Goal: Information Seeking & Learning: Check status

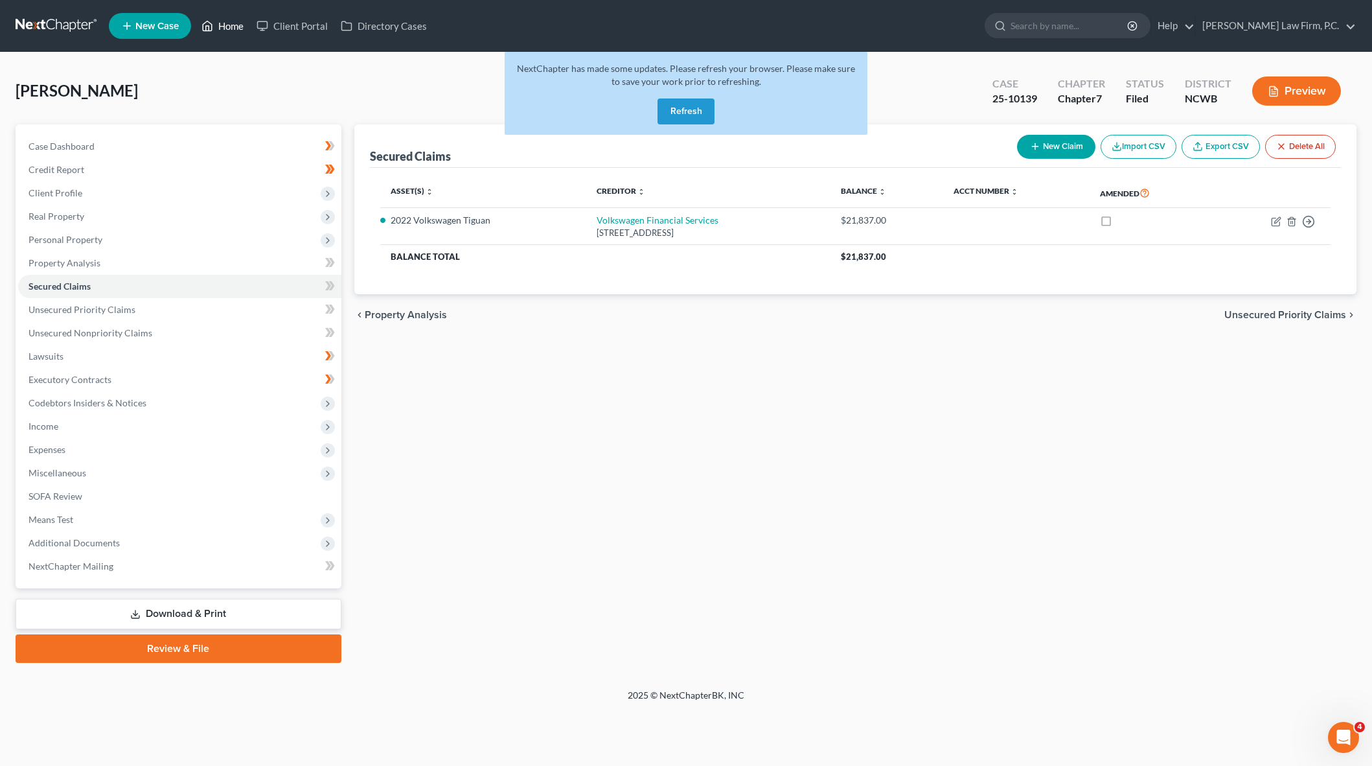
click at [229, 32] on link "Home" at bounding box center [222, 25] width 55 height 23
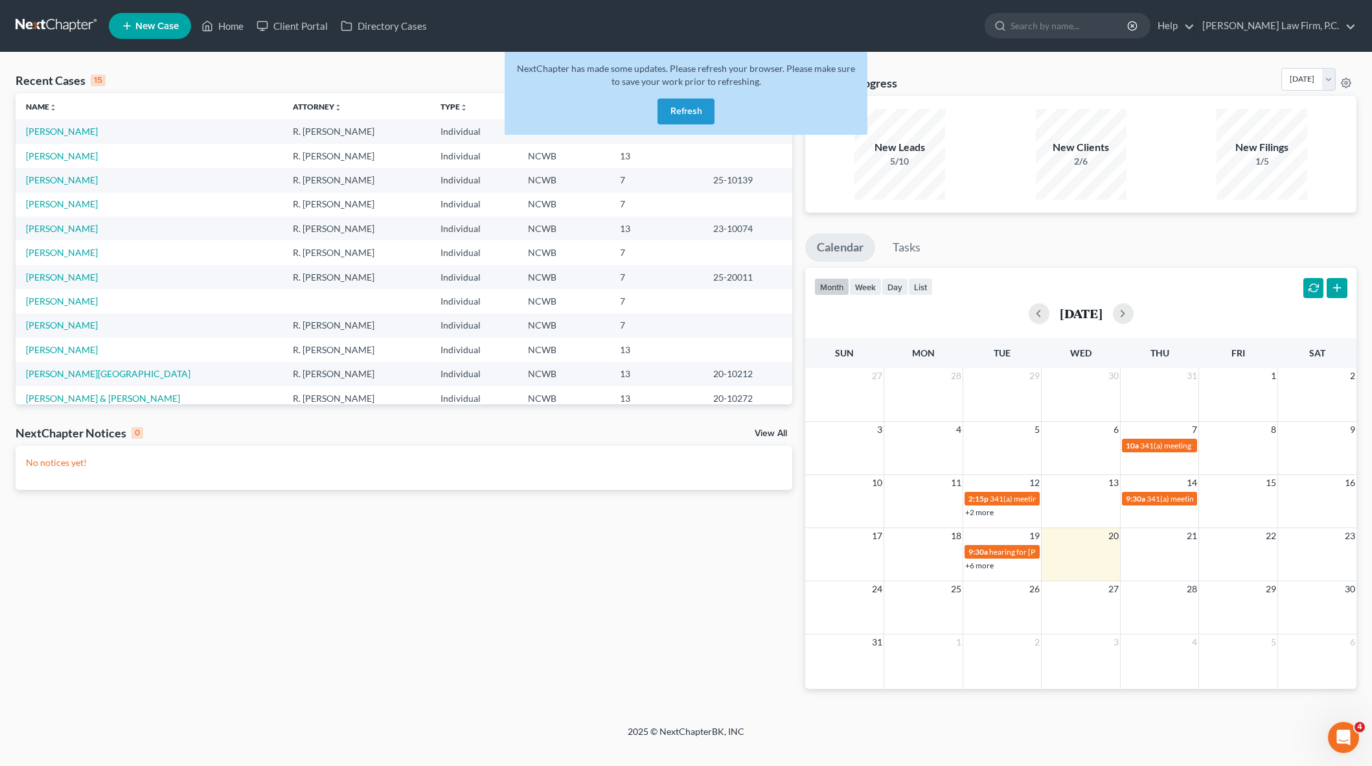
click at [683, 117] on button "Refresh" at bounding box center [685, 111] width 57 height 26
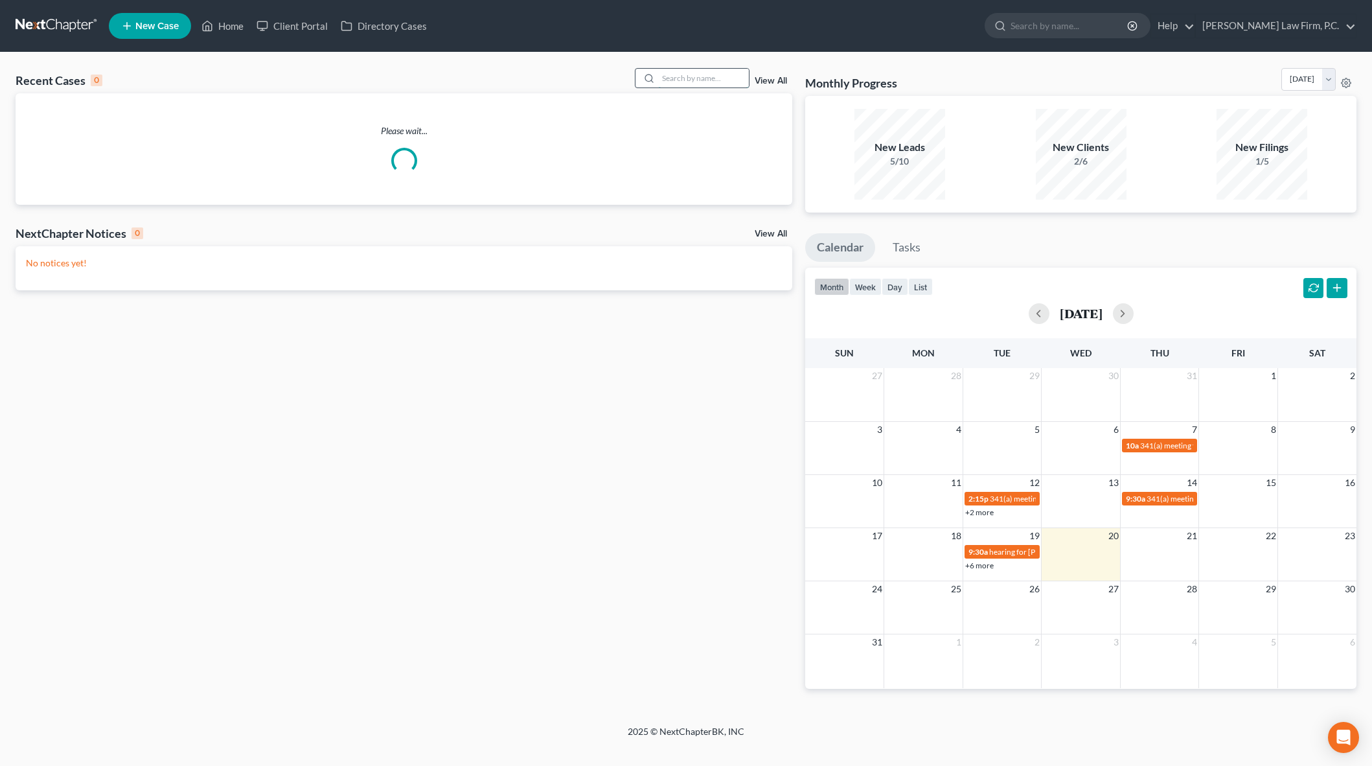
click at [673, 72] on input "search" at bounding box center [703, 78] width 91 height 19
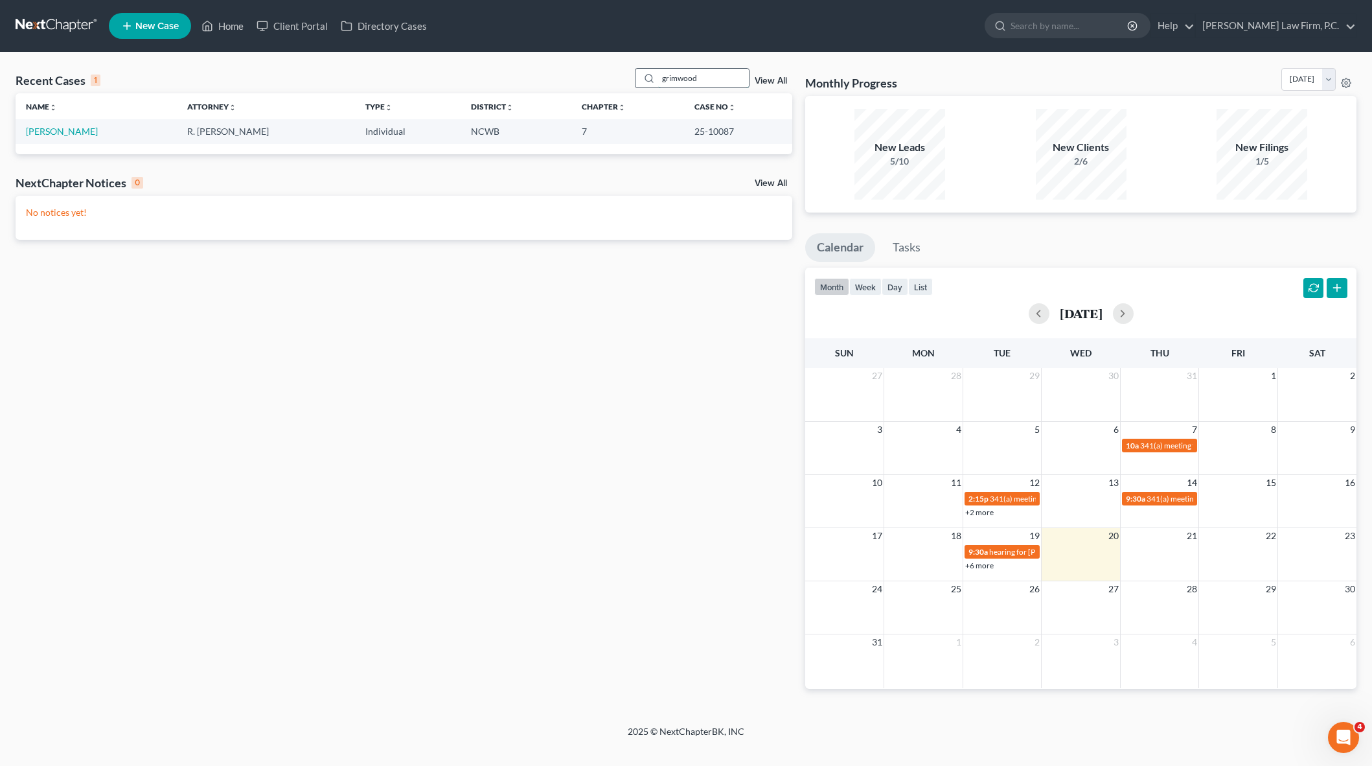
type input "grimwood"
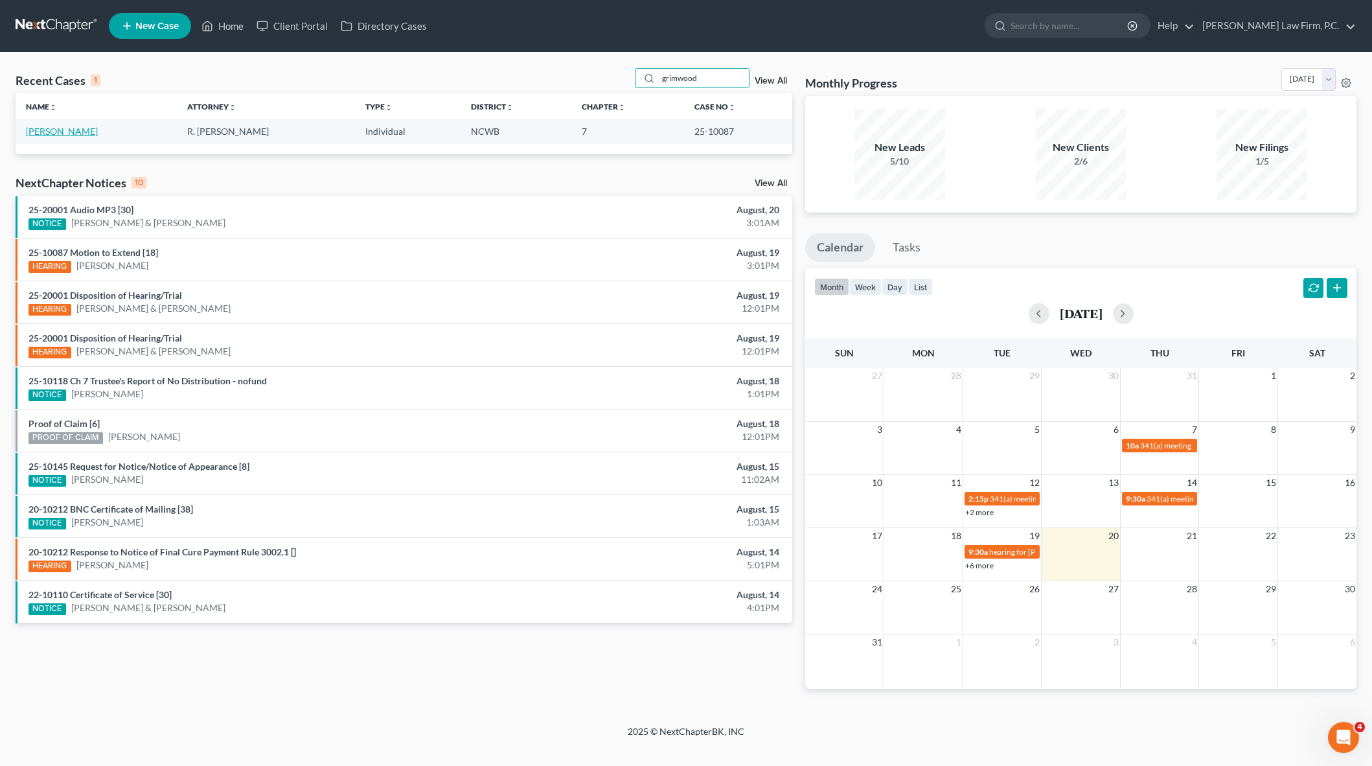
click at [82, 130] on link "[PERSON_NAME]" at bounding box center [62, 131] width 72 height 11
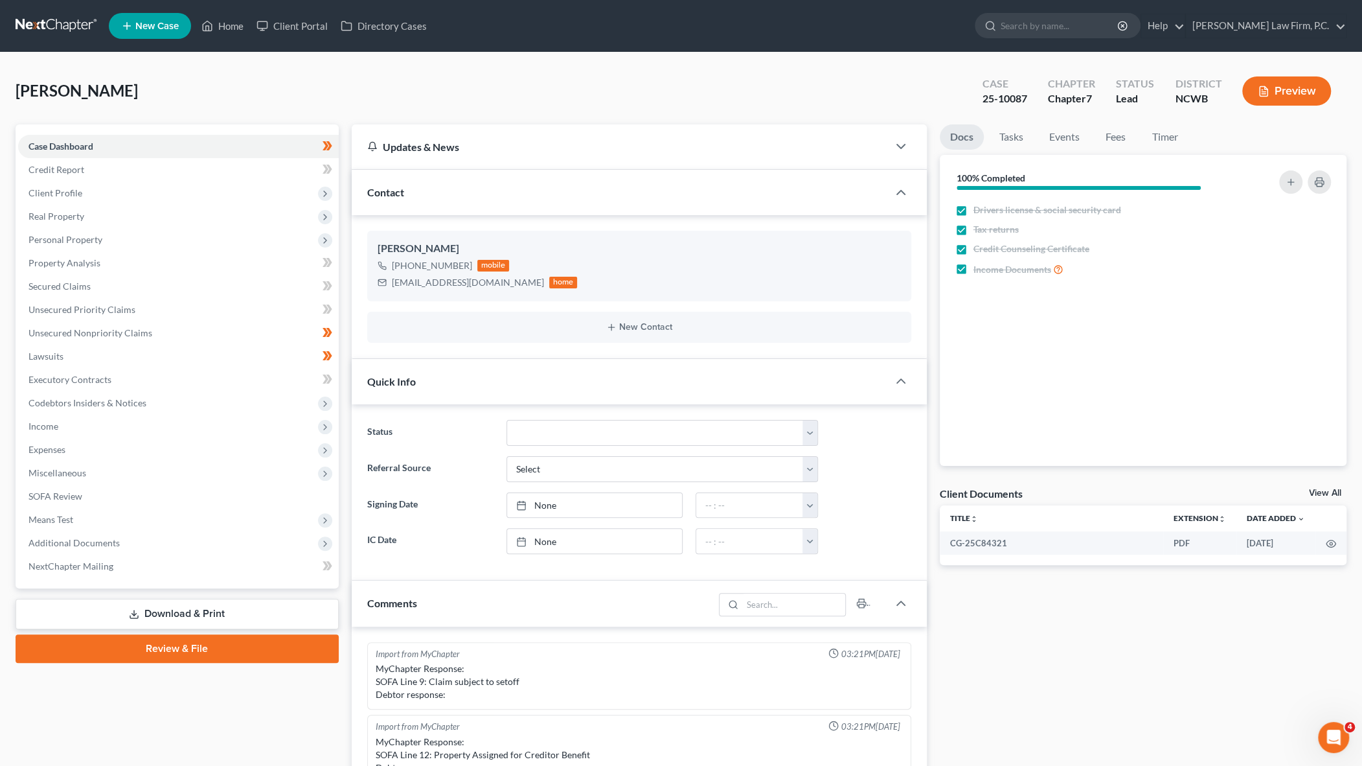
scroll to position [222, 0]
click at [61, 542] on span "Additional Documents" at bounding box center [74, 542] width 91 height 11
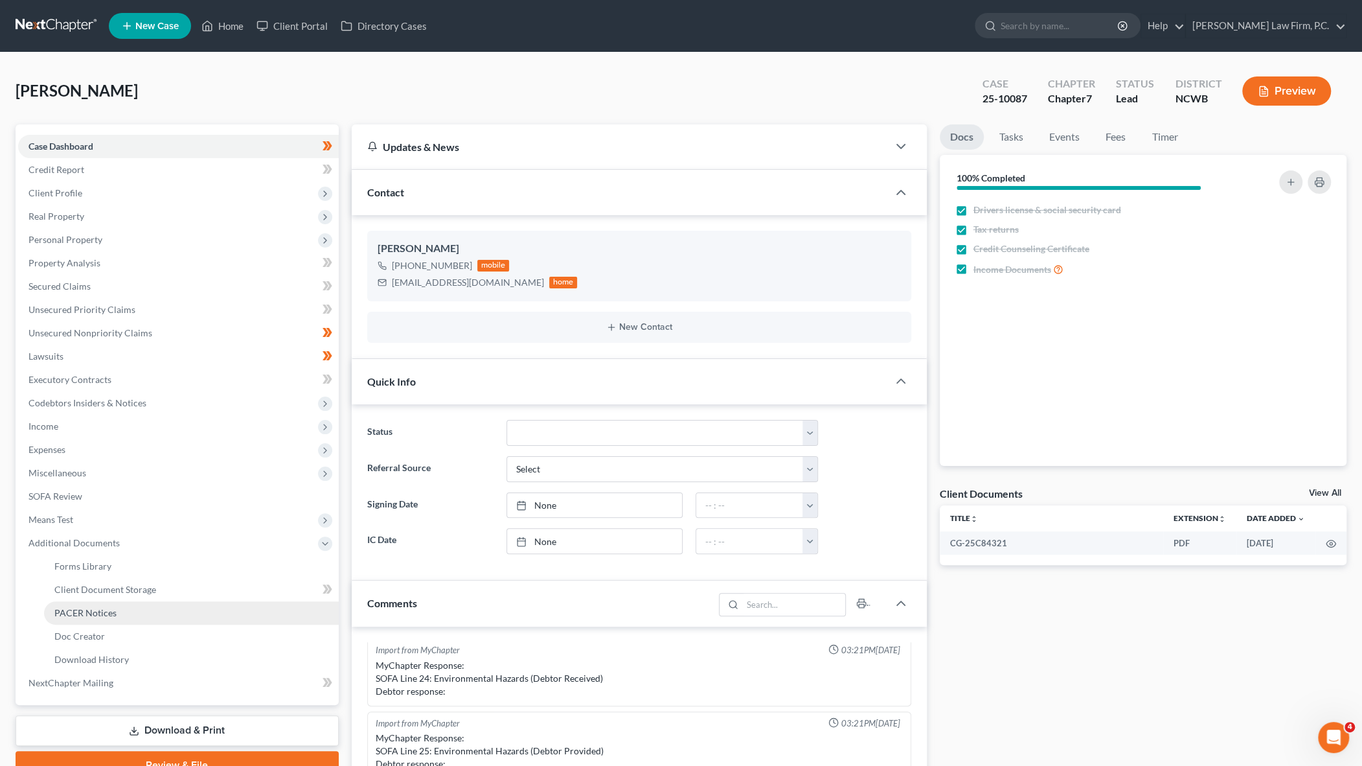
click at [95, 615] on span "PACER Notices" at bounding box center [85, 612] width 62 height 11
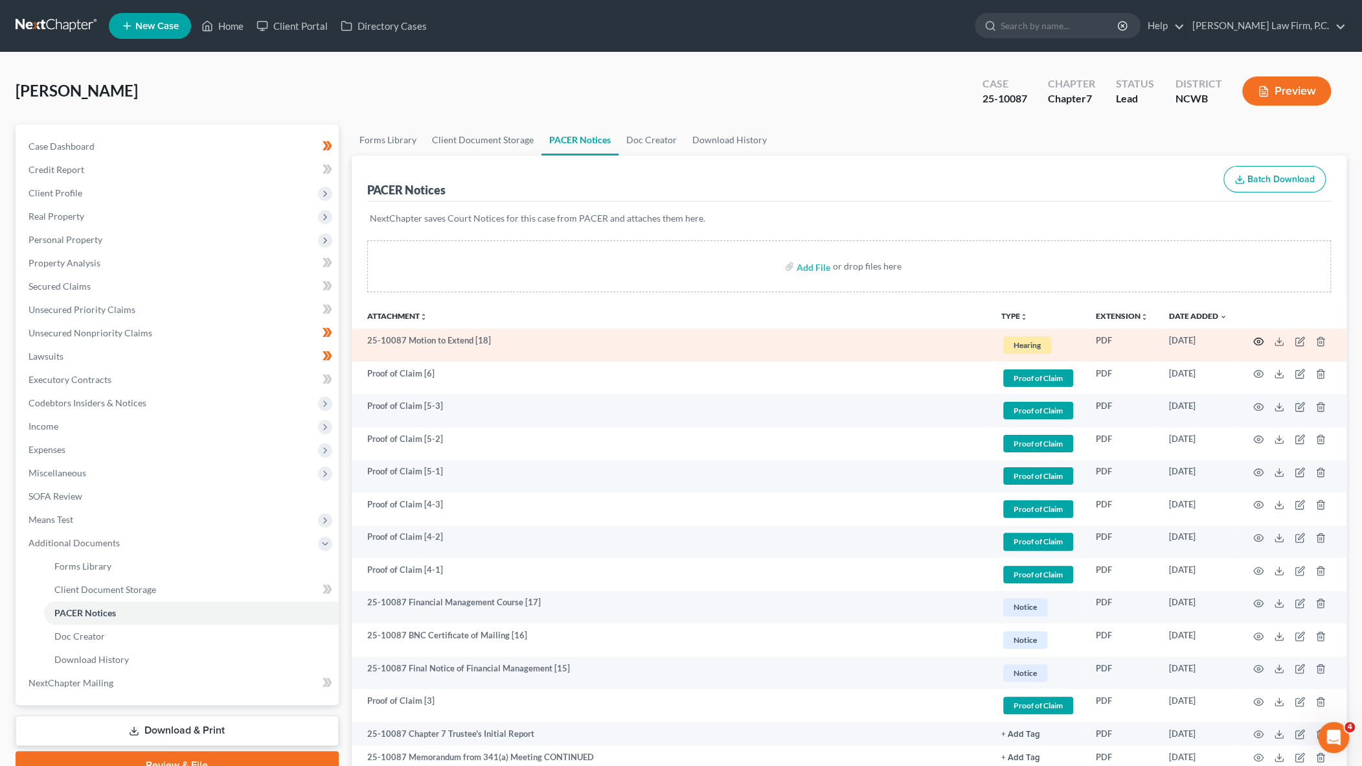
click at [1262, 341] on icon "button" at bounding box center [1259, 340] width 10 height 7
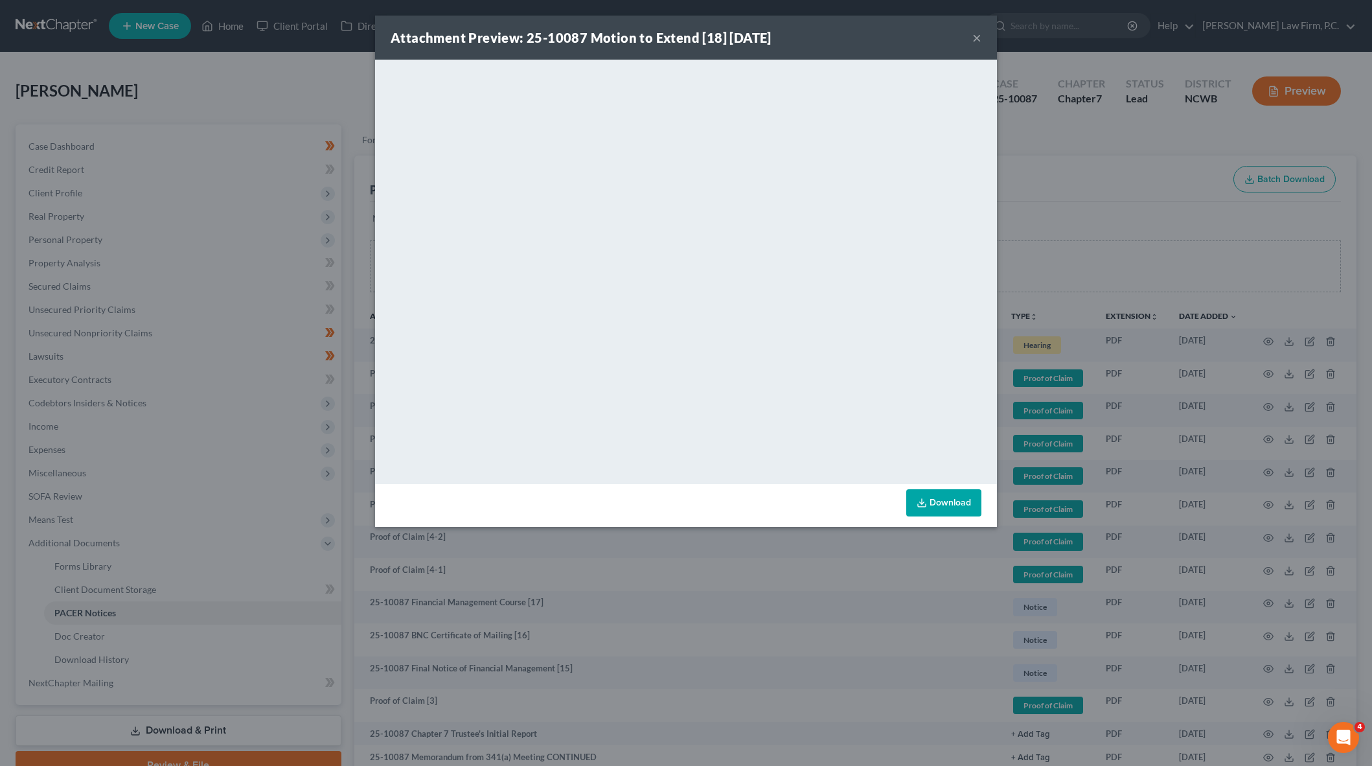
click at [976, 41] on button "×" at bounding box center [976, 38] width 9 height 16
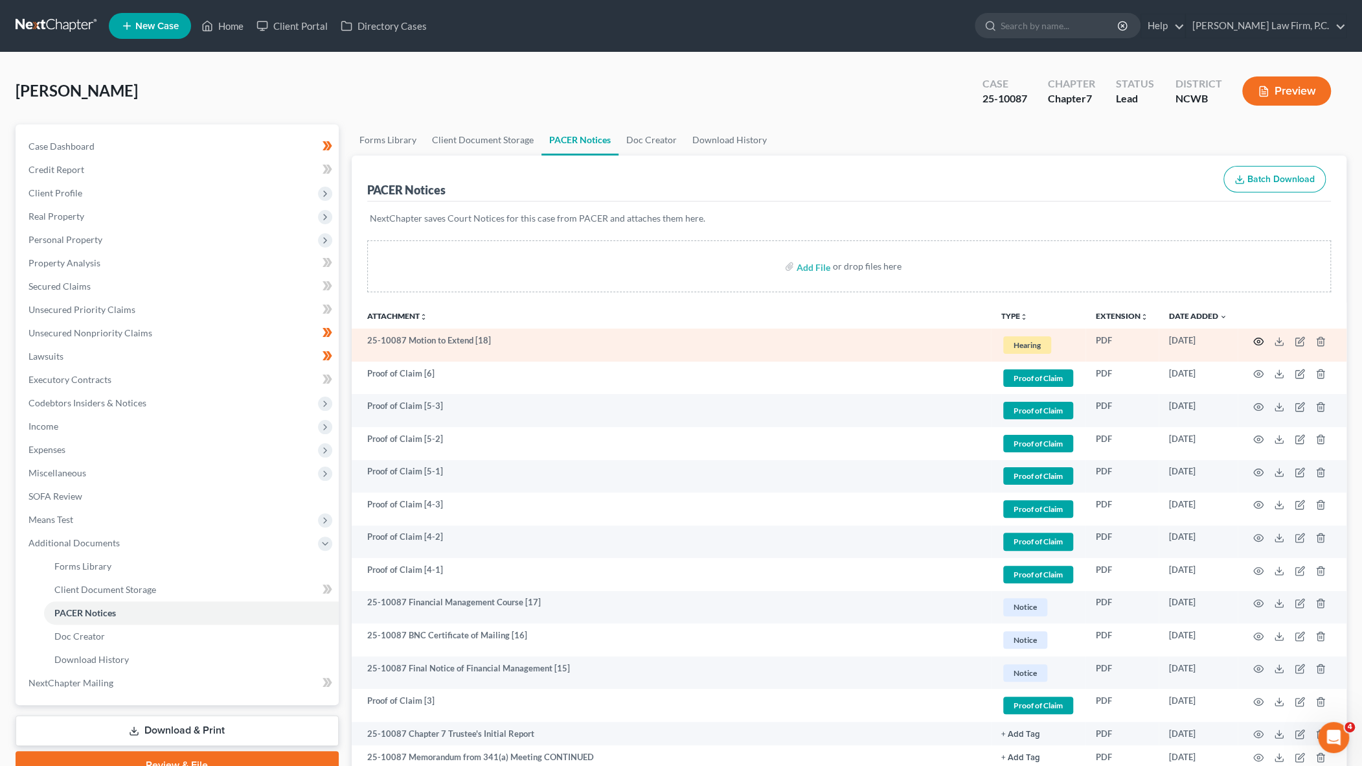
click at [1256, 341] on icon "button" at bounding box center [1258, 341] width 10 height 10
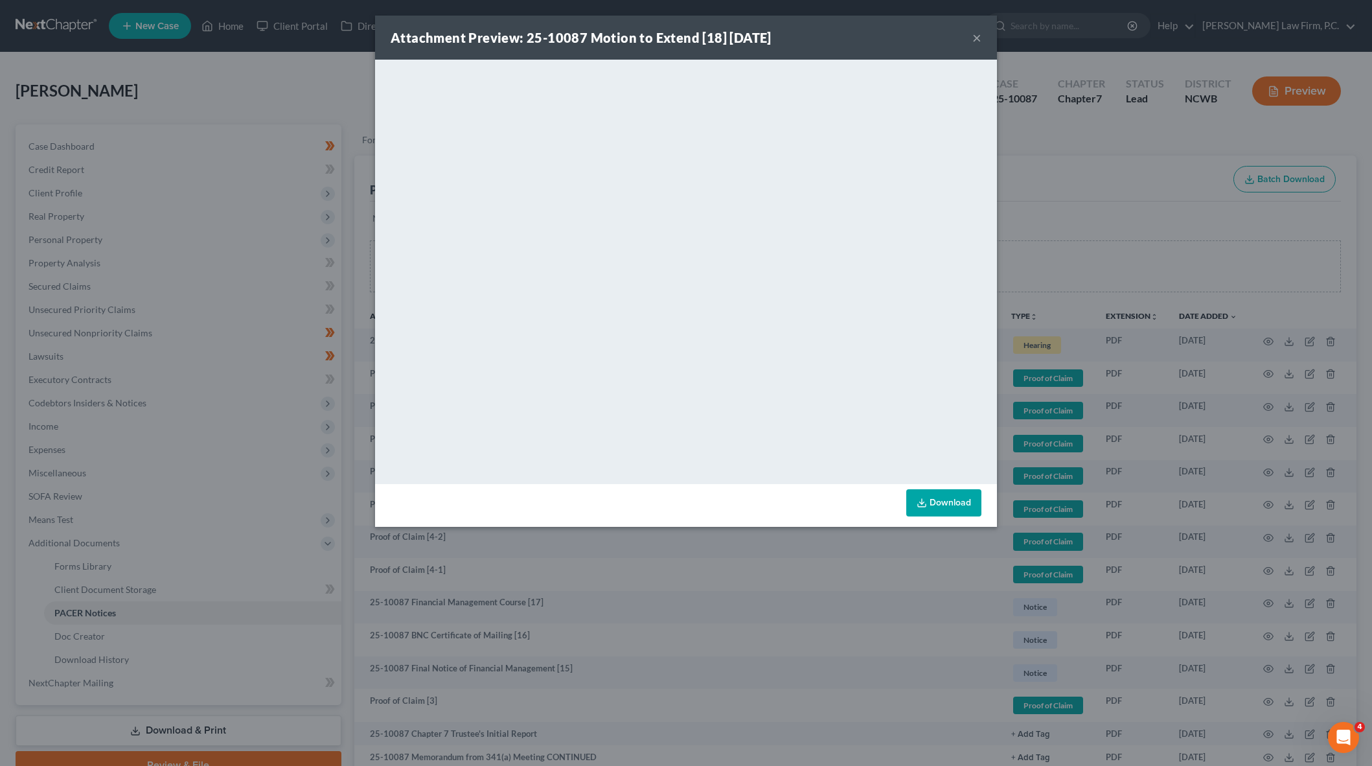
click at [982, 40] on div "Attachment Preview: 25-10087 Motion to Extend [18] 08/19/2025 ×" at bounding box center [686, 38] width 622 height 44
click at [977, 35] on button "×" at bounding box center [976, 38] width 9 height 16
